Goal: Task Accomplishment & Management: Manage account settings

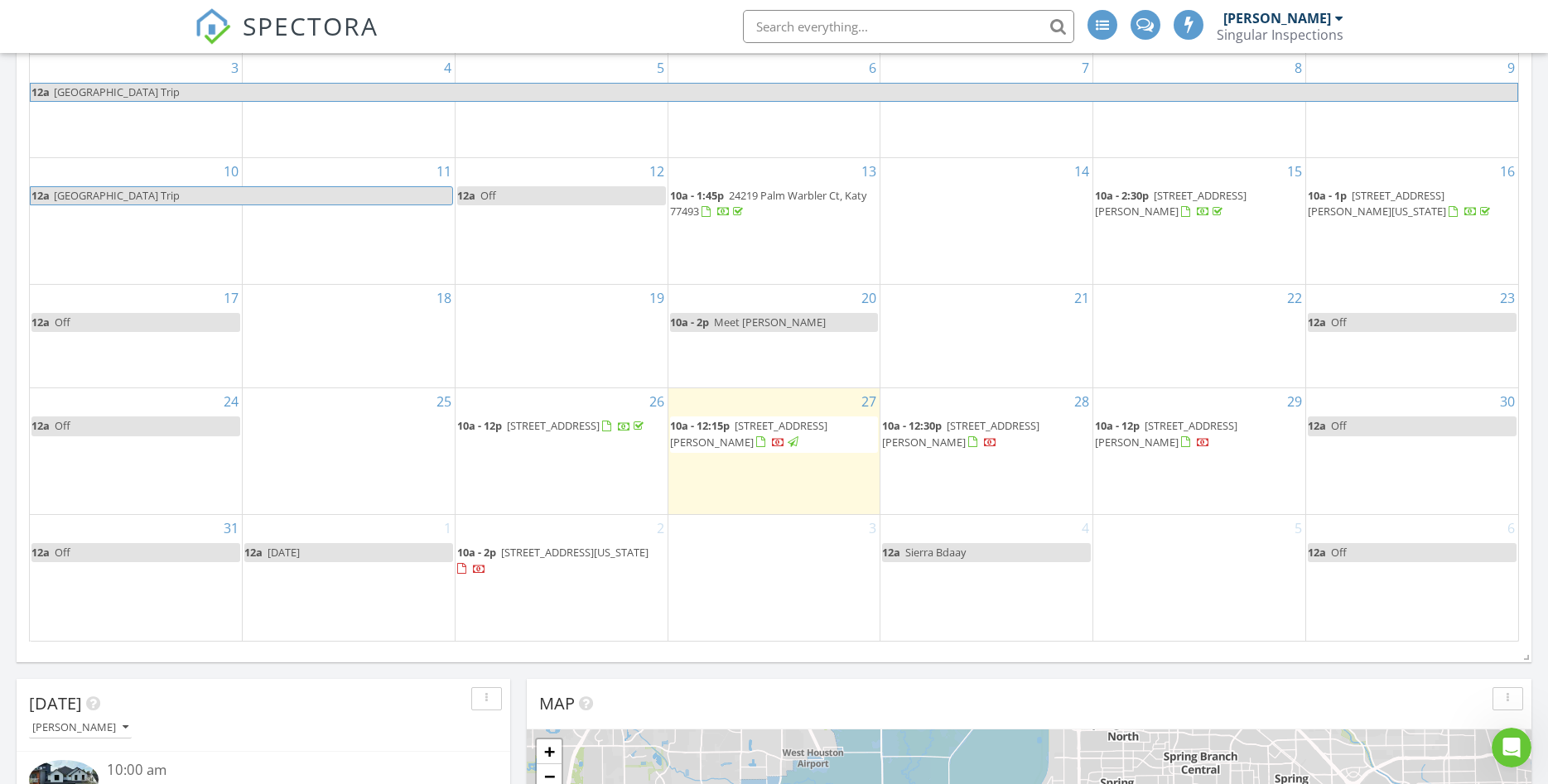
scroll to position [2046, 1548]
click at [743, 433] on span "2239 Colquitt St , Houston 77098" at bounding box center [749, 433] width 157 height 31
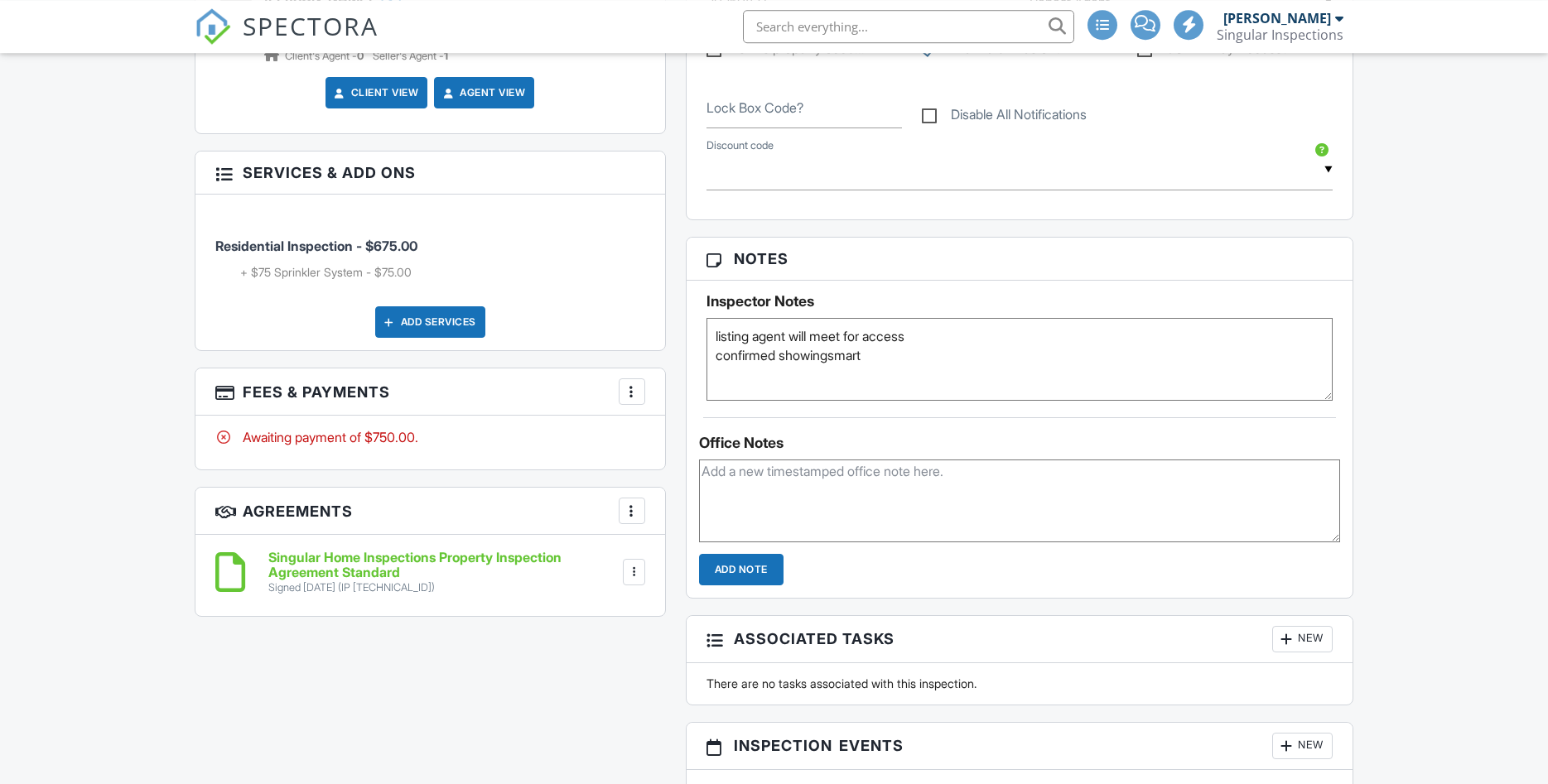
scroll to position [985, 0]
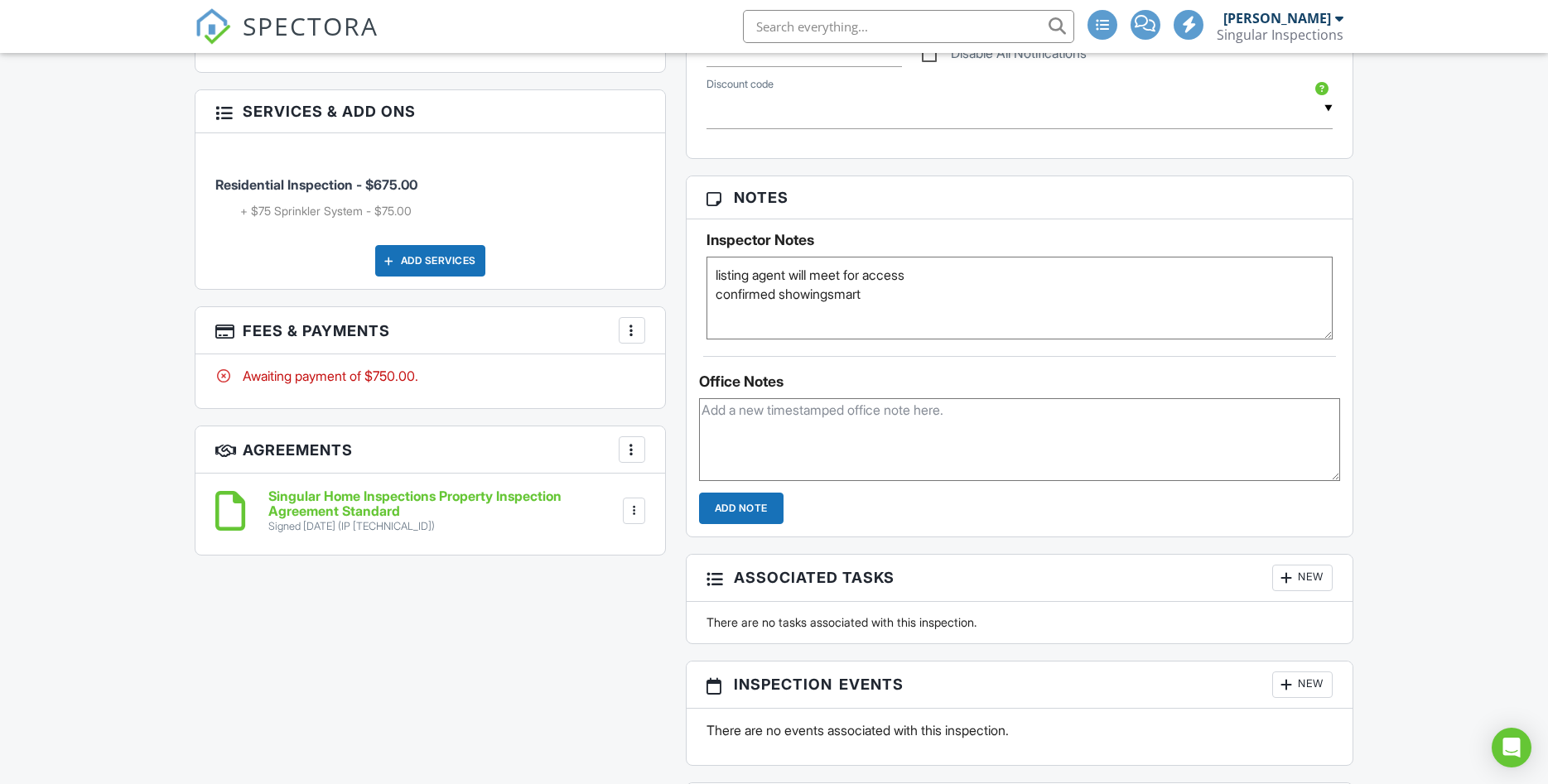
click at [631, 326] on div at bounding box center [631, 330] width 17 height 17
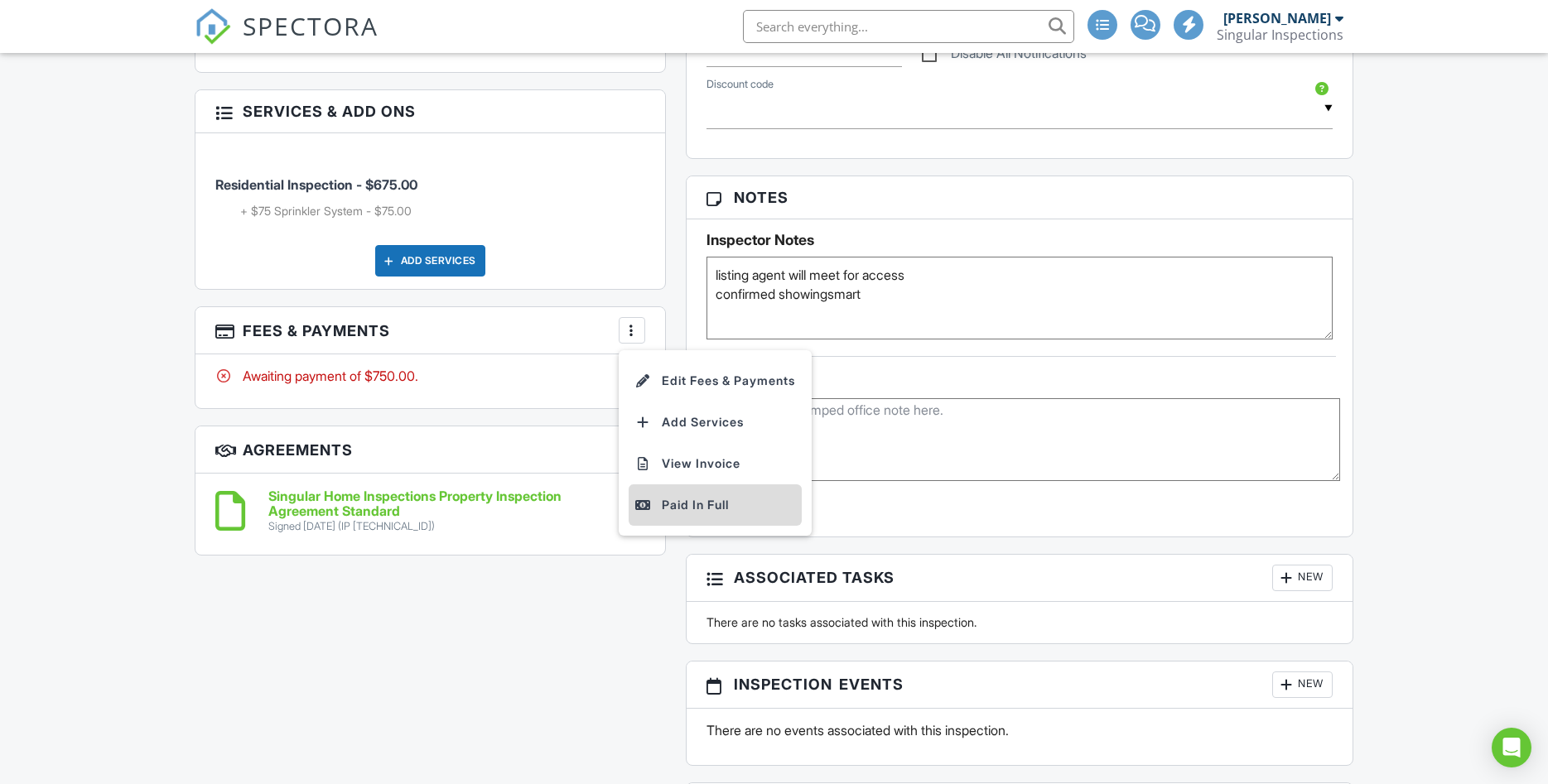
click at [672, 507] on div "Paid In Full" at bounding box center [715, 504] width 160 height 19
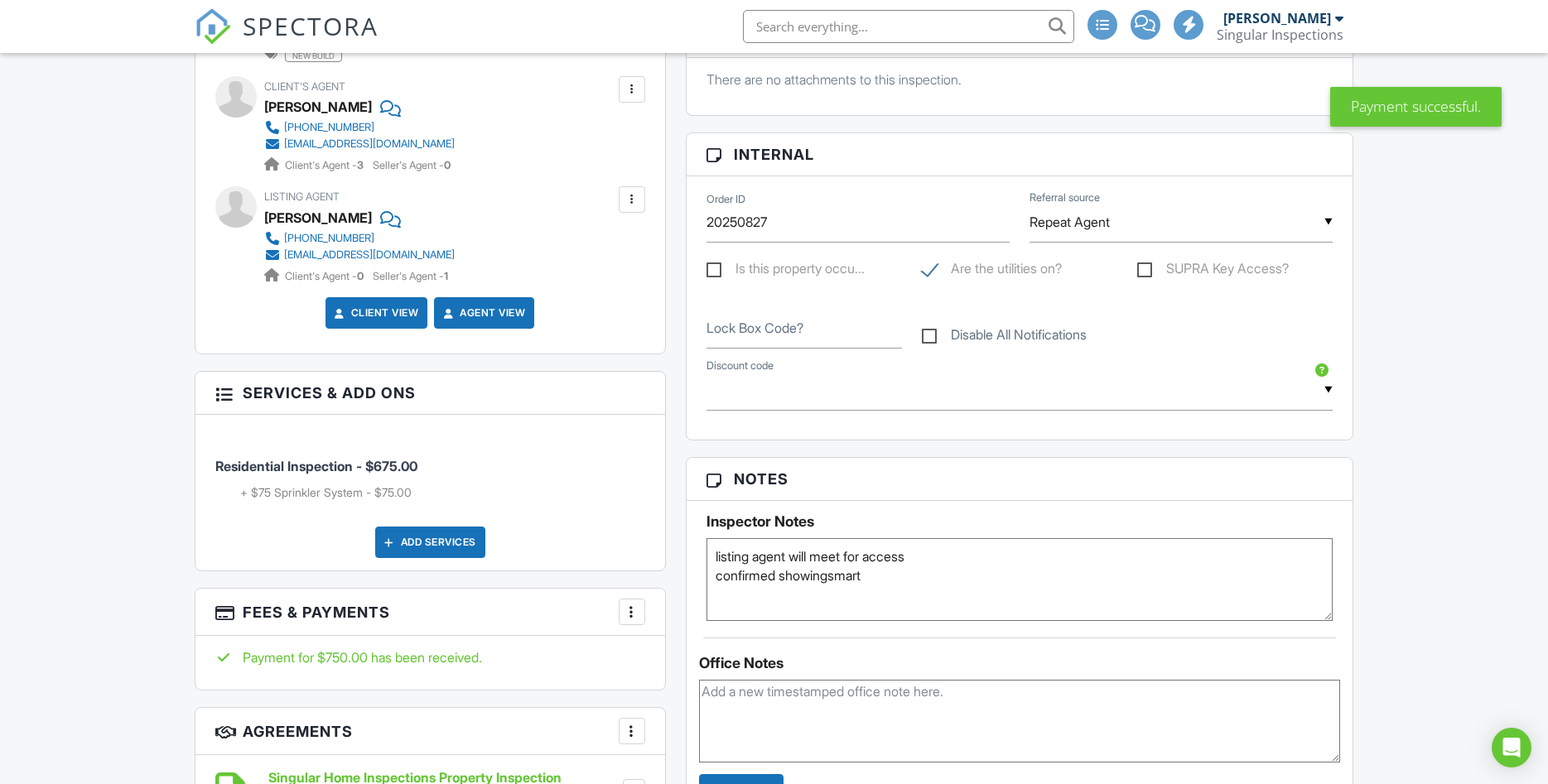
scroll to position [844, 0]
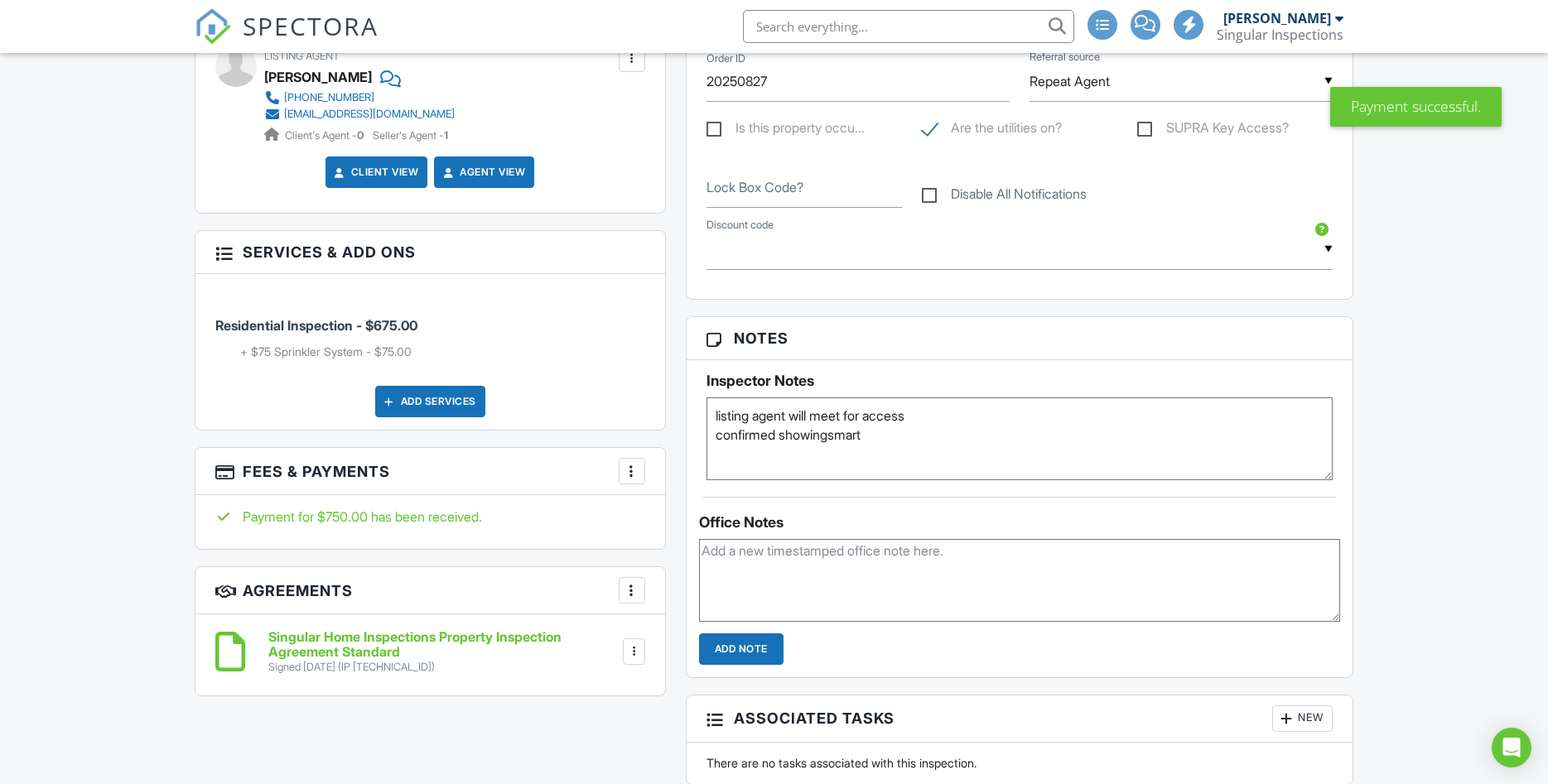
click at [631, 476] on div at bounding box center [631, 471] width 17 height 17
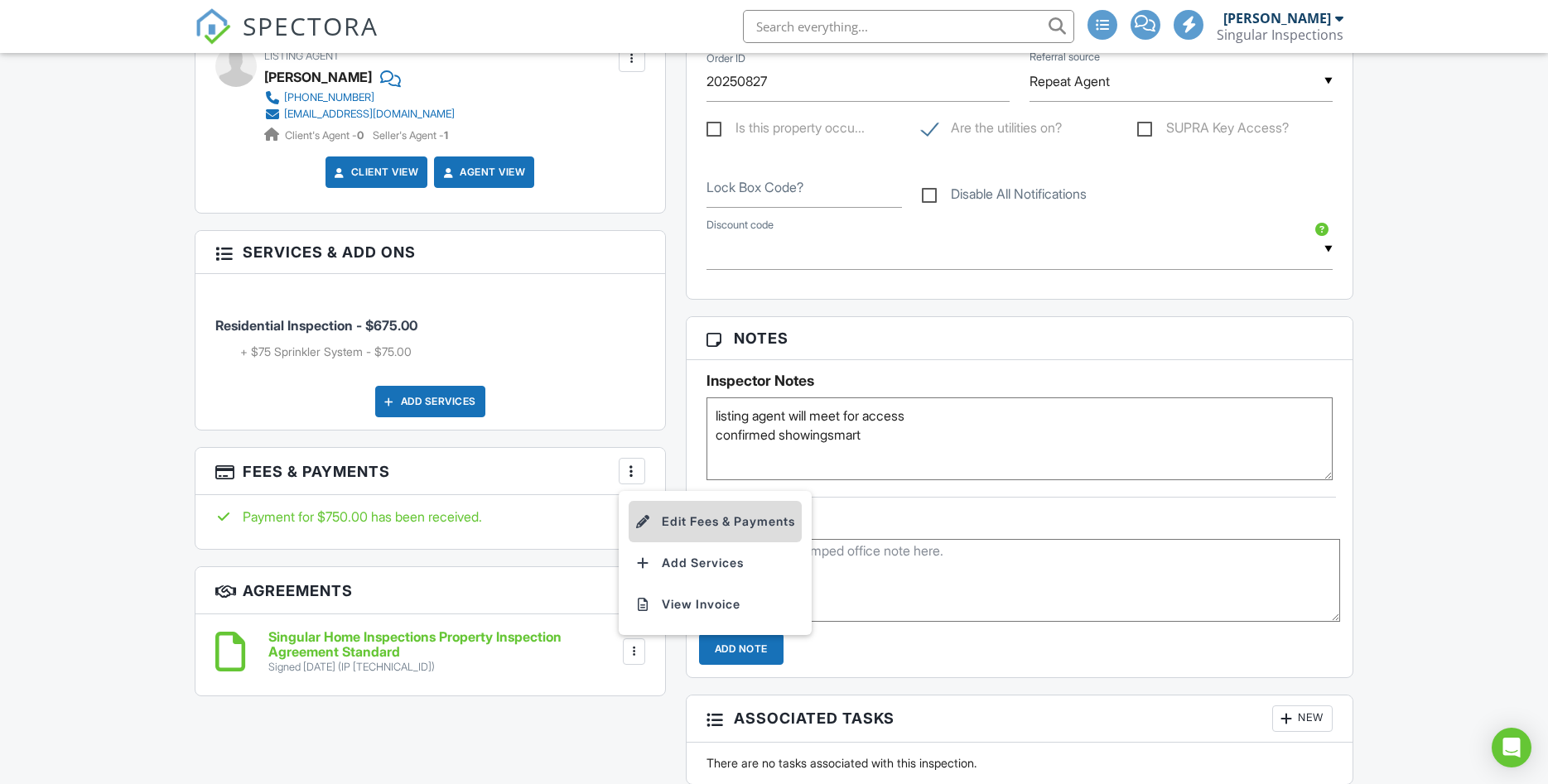
click at [676, 521] on li "Edit Fees & Payments" at bounding box center [715, 521] width 173 height 42
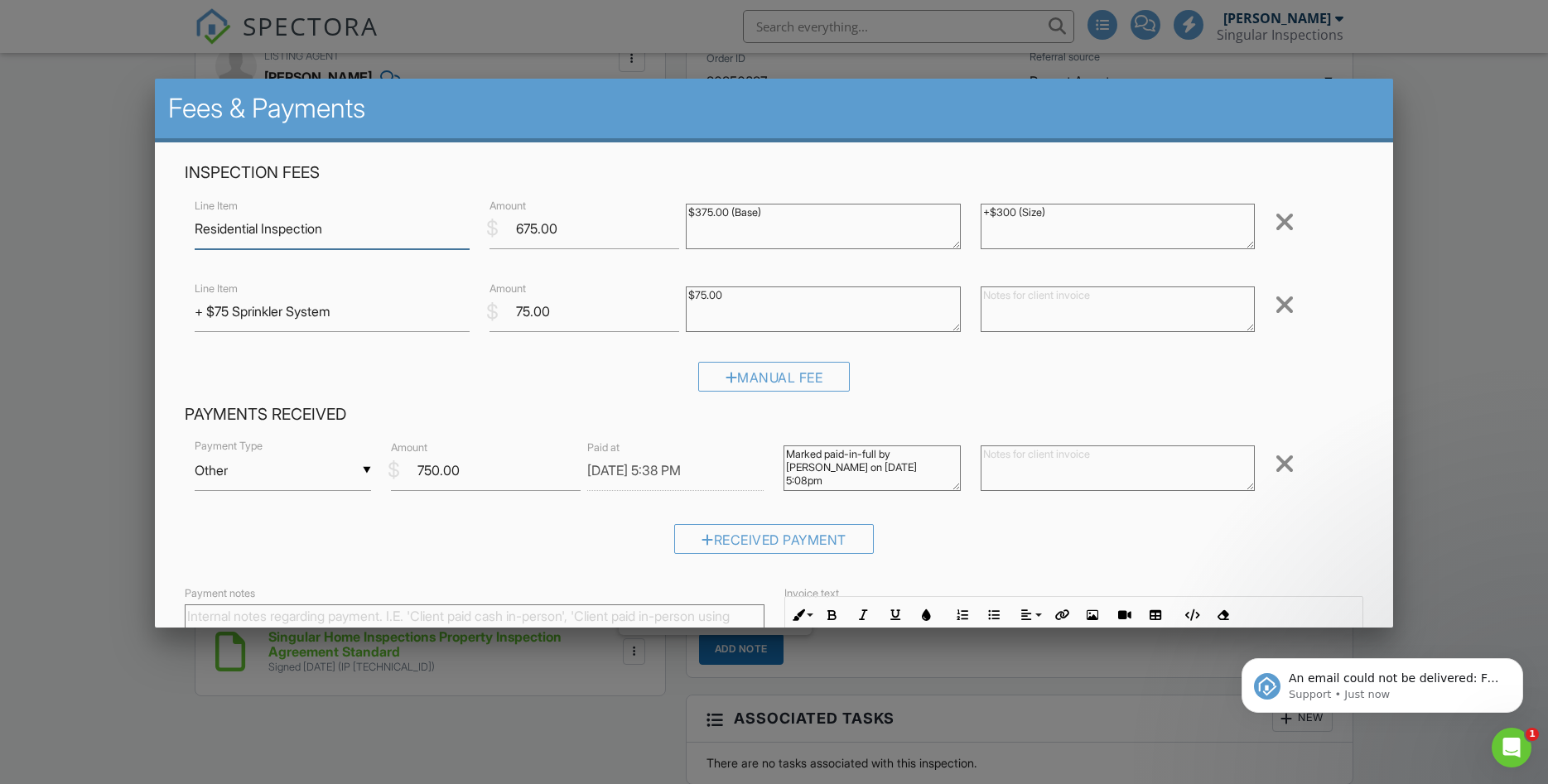
scroll to position [0, 0]
click at [1023, 466] on textarea at bounding box center [1117, 467] width 275 height 45
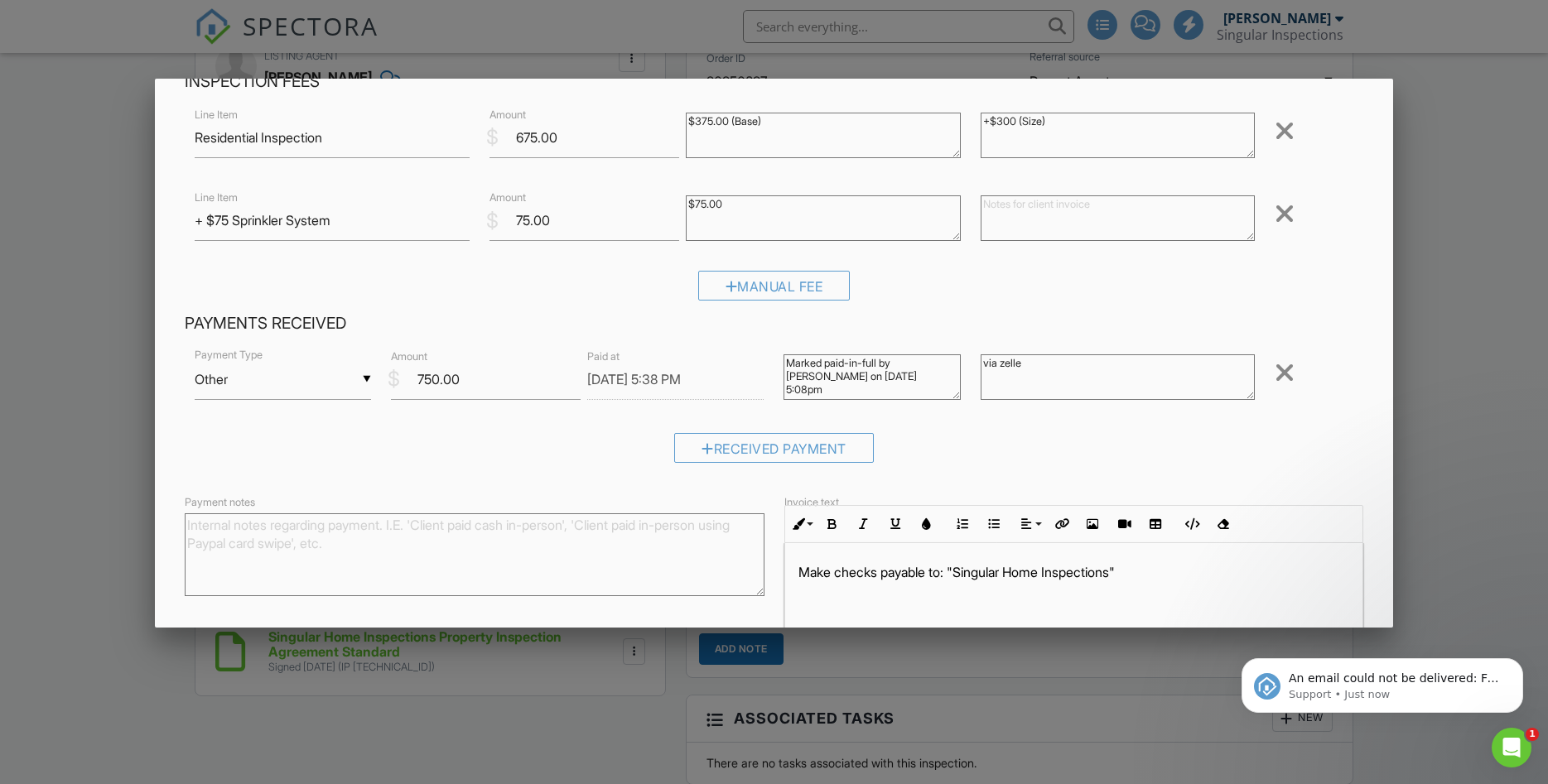
scroll to position [203, 0]
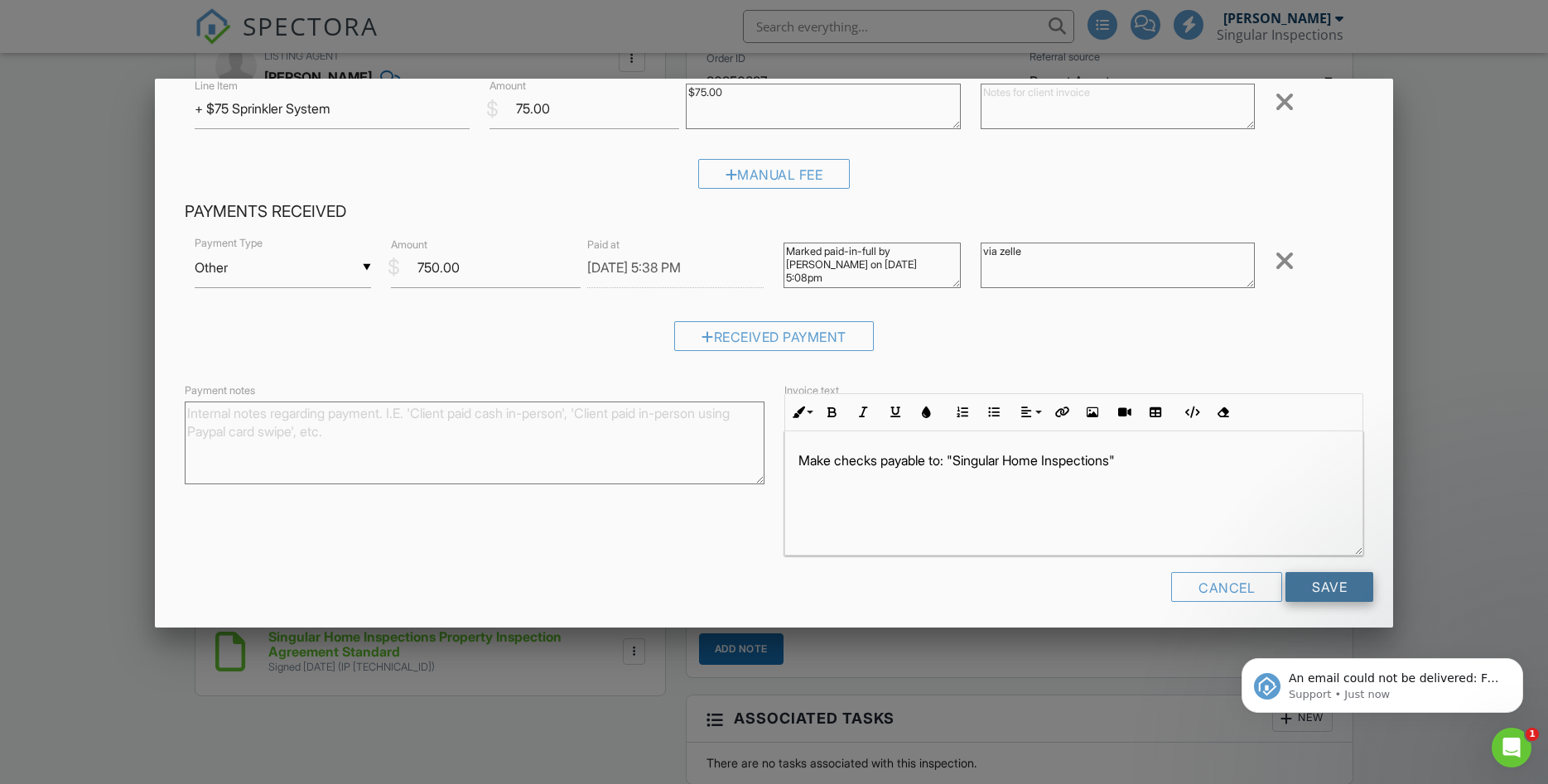
type textarea "via zelle"
click at [1332, 582] on input "Save" at bounding box center [1329, 587] width 88 height 30
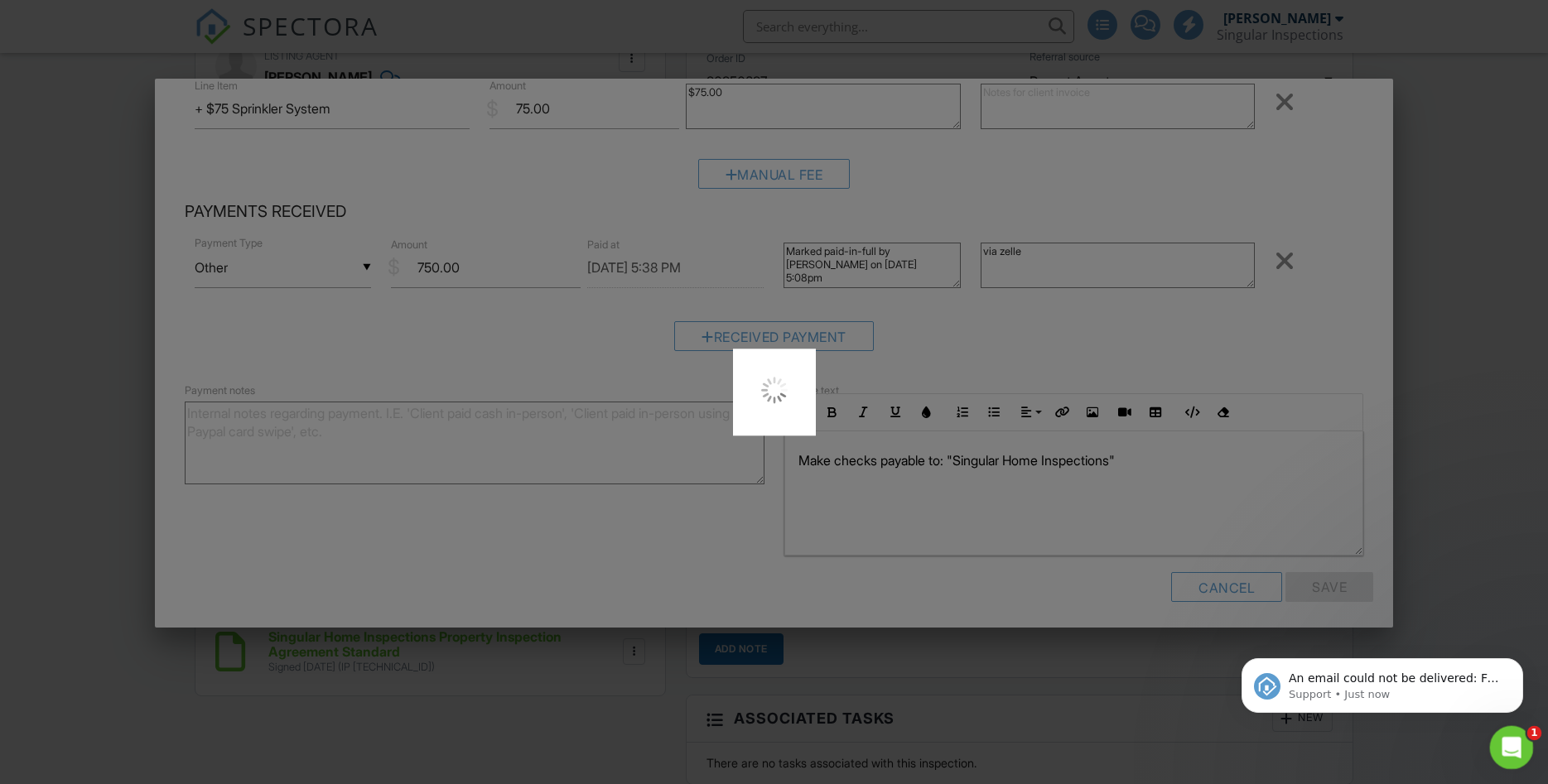
click at [1507, 745] on icon "Open Intercom Messenger" at bounding box center [1509, 746] width 28 height 28
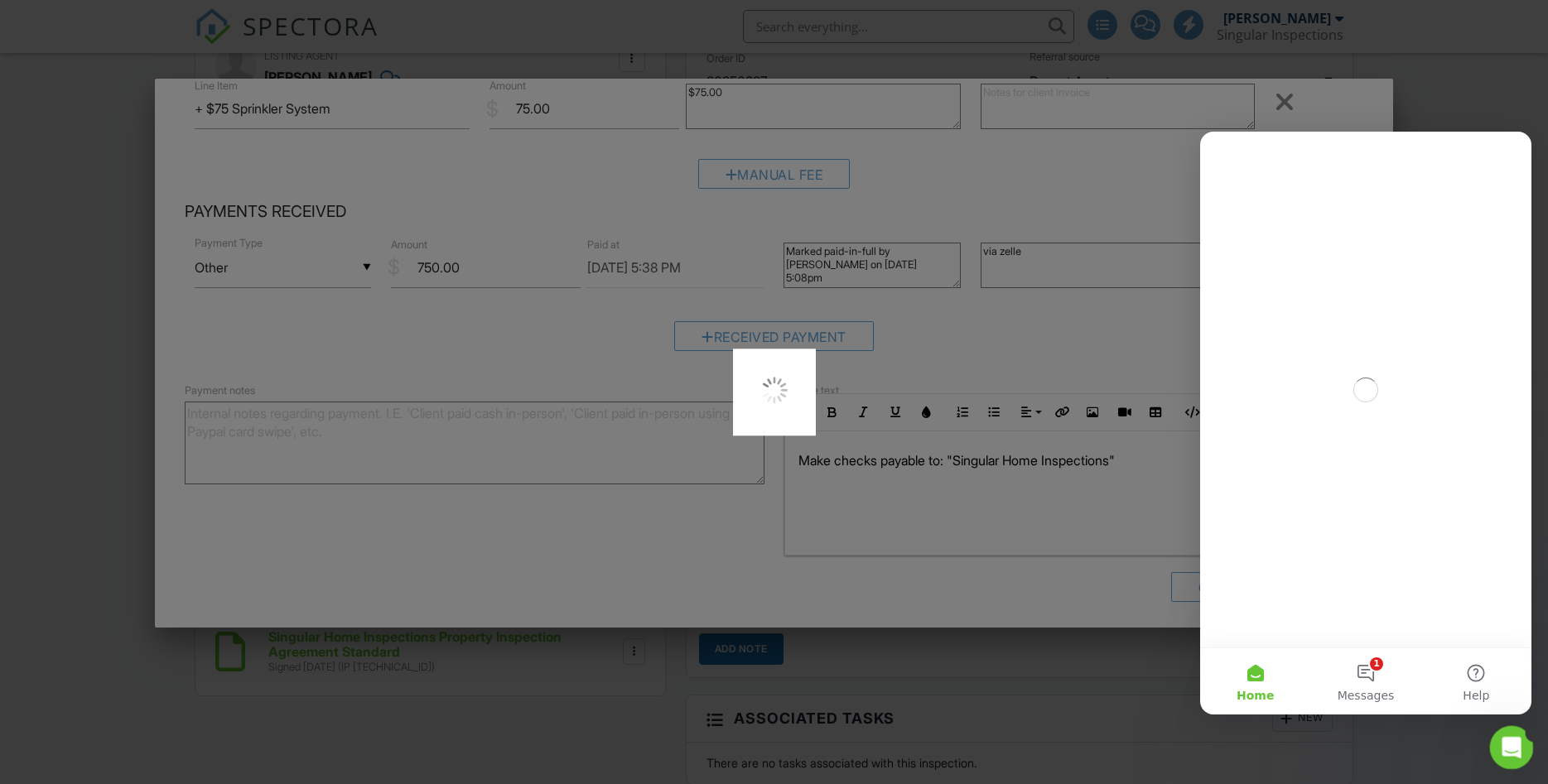
scroll to position [0, 0]
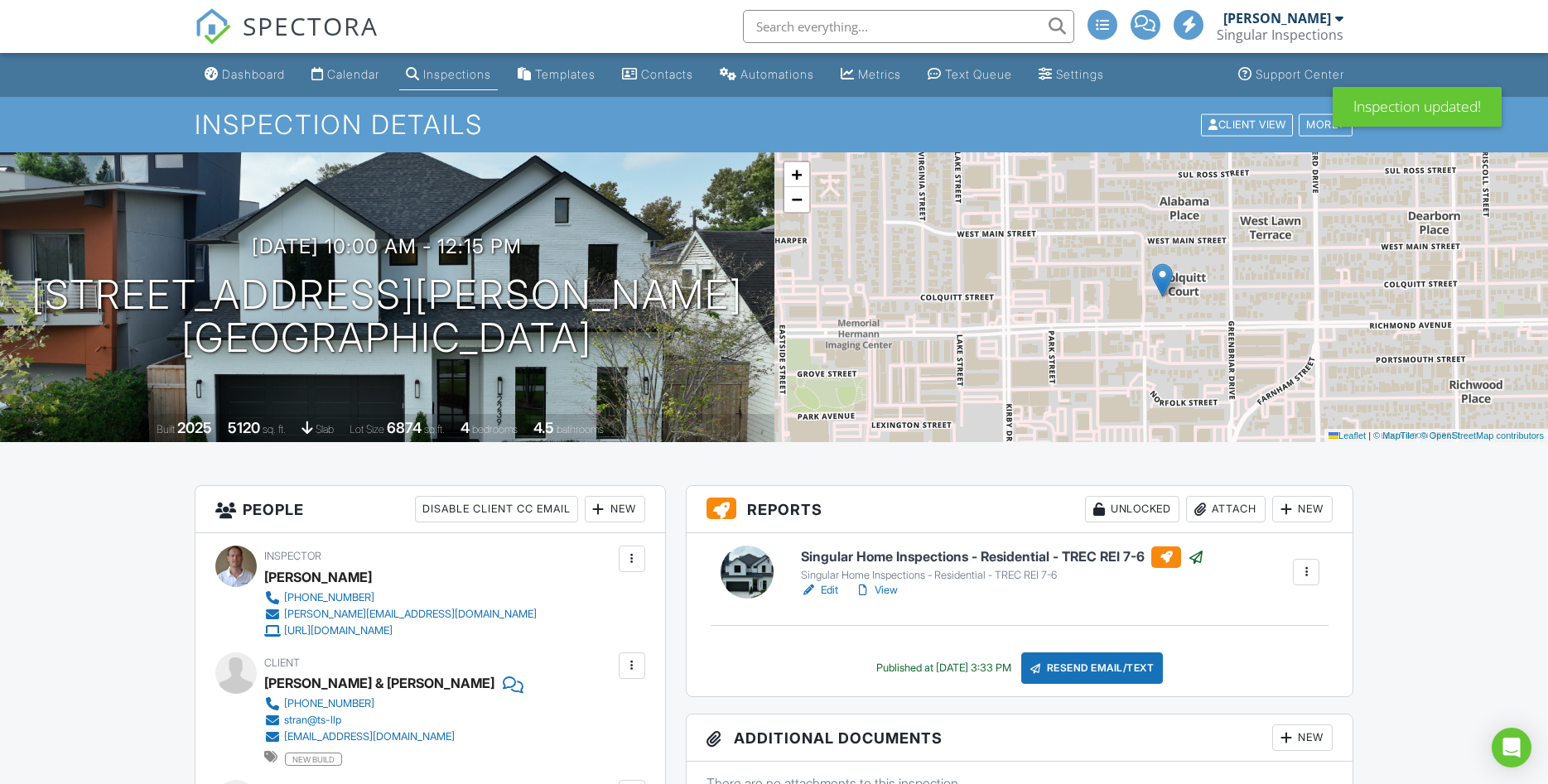
click at [1144, 24] on span at bounding box center [1144, 23] width 20 height 1
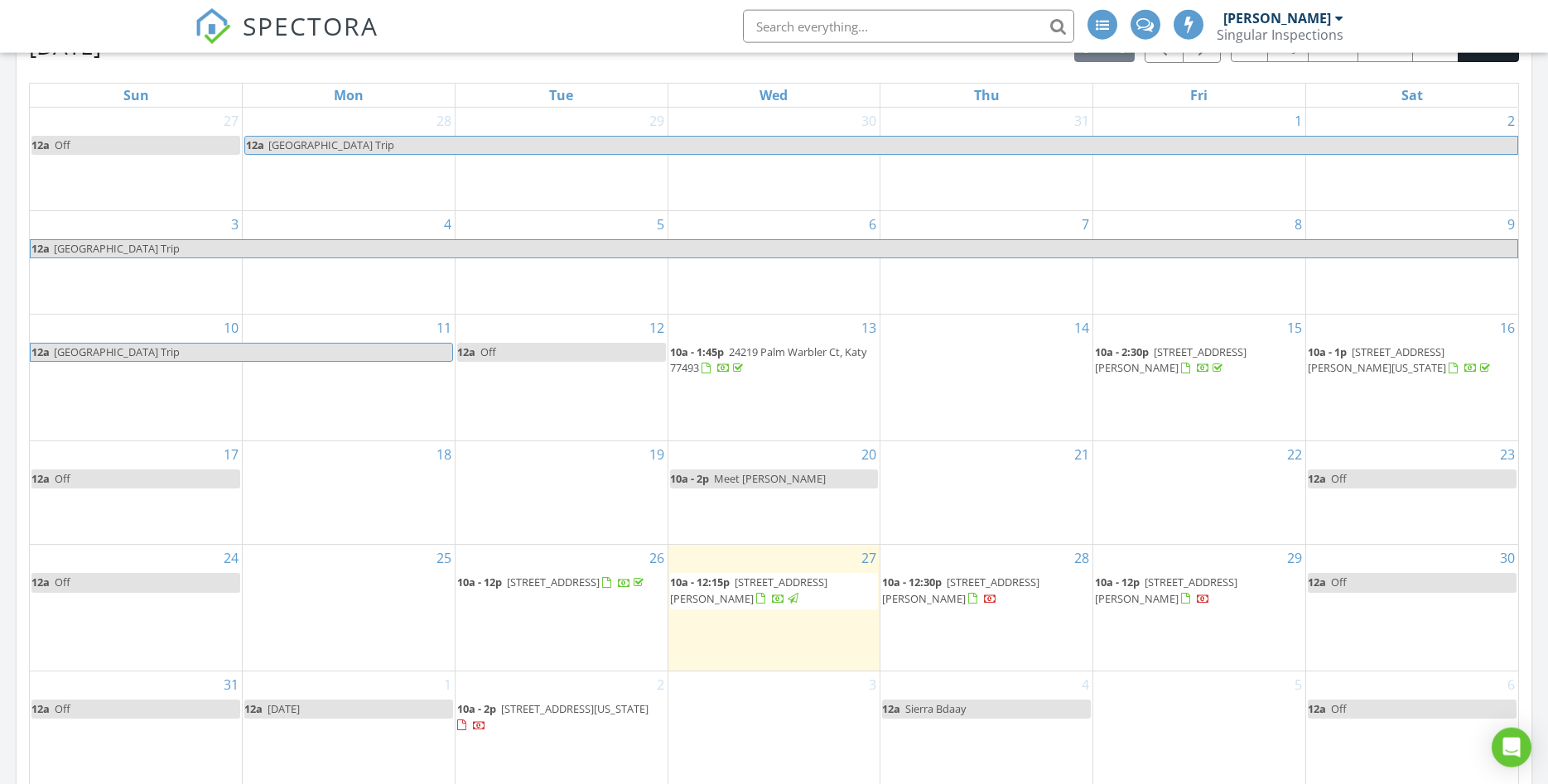
scroll to position [422, 0]
